Goal: Information Seeking & Learning: Learn about a topic

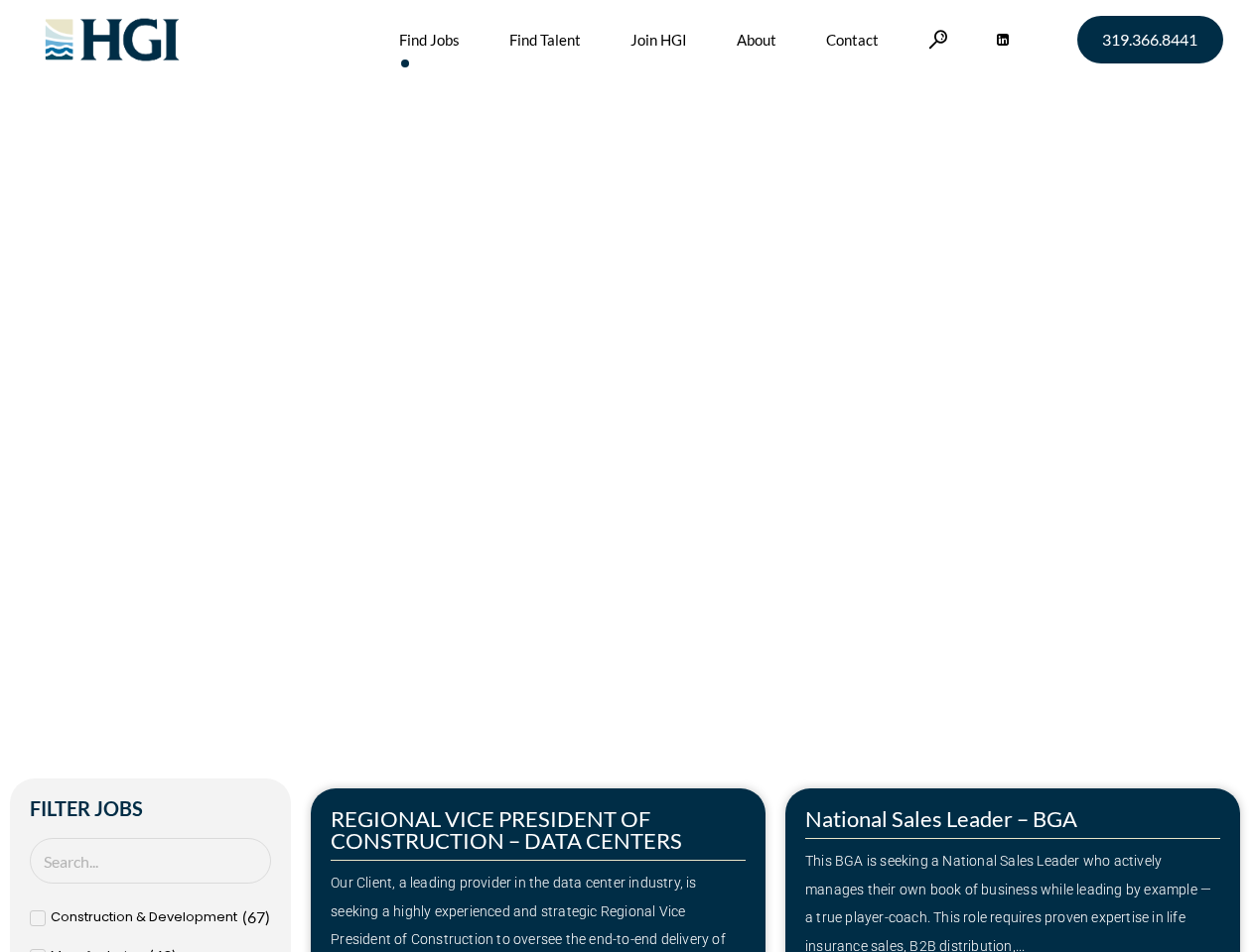
click at [626, 476] on div "Make Your Next Move Home » Jobs" at bounding box center [627, 419] width 1132 height 839
click at [935, 39] on link at bounding box center [938, 39] width 20 height 19
click at [538, 870] on div "Our Client, a leading provider in the data center industry, is seeking a highly…" at bounding box center [537, 926] width 415 height 114
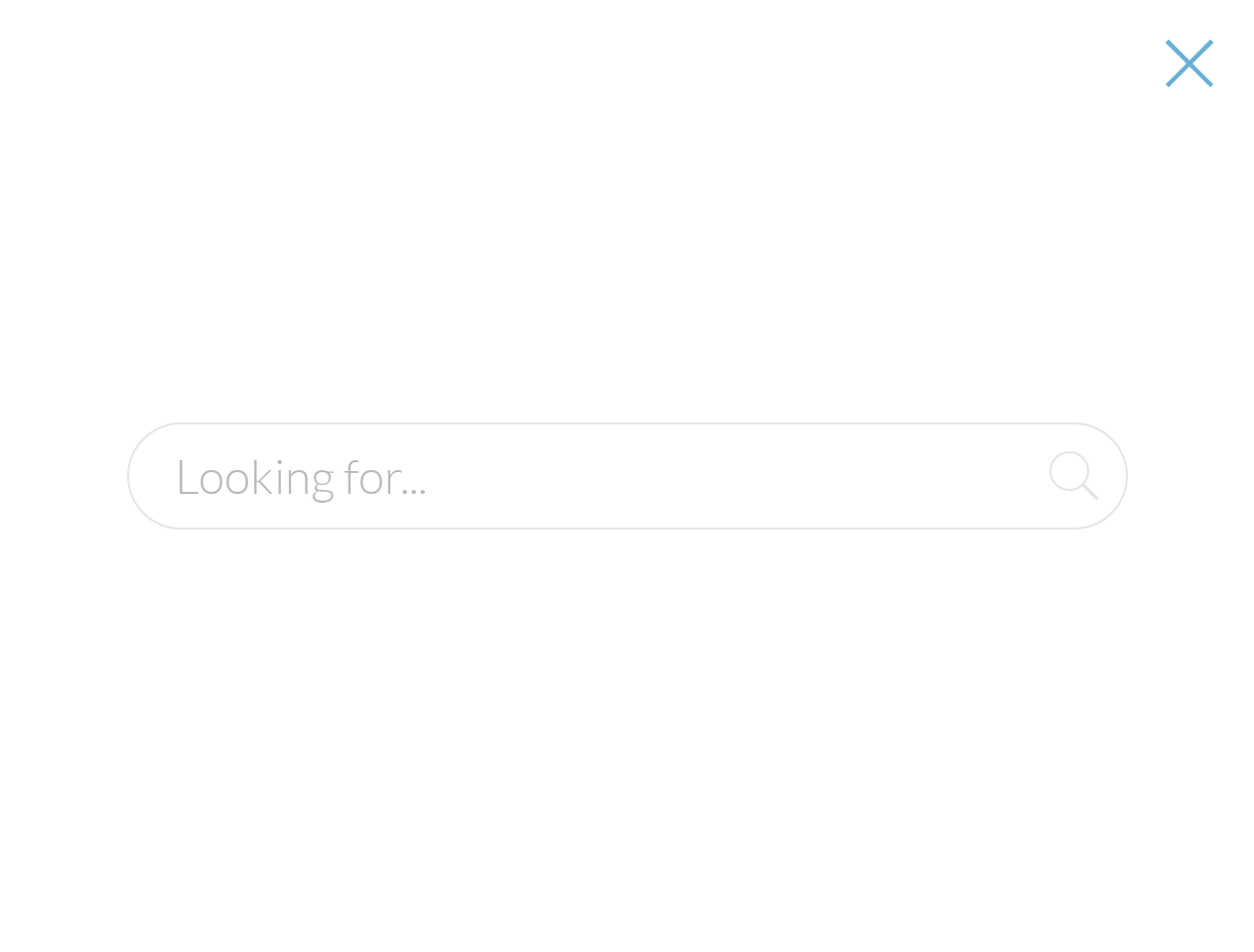
click at [1012, 530] on form at bounding box center [627, 476] width 1000 height 107
